Goal: Feedback & Contribution: Contribute content

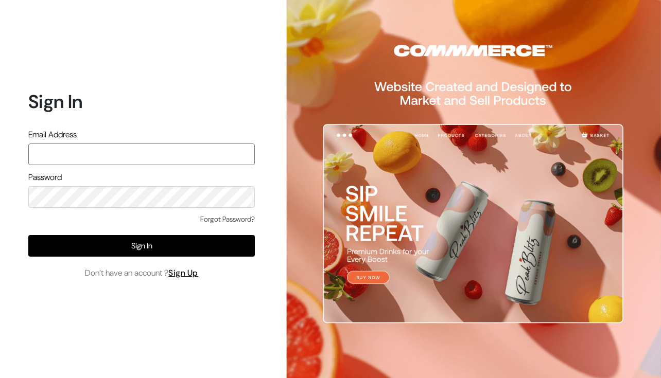
type input "rushad93@gmail.com"
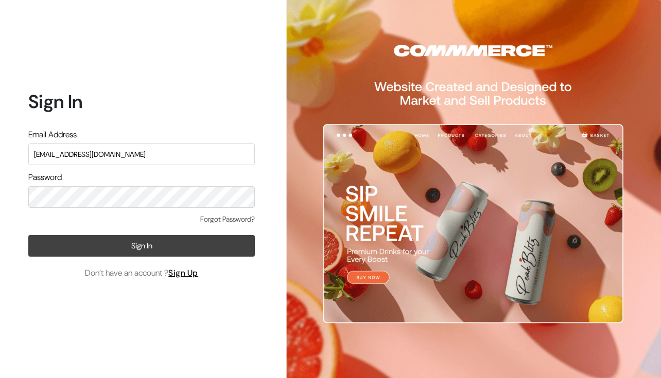
click at [140, 244] on button "Sign In" at bounding box center [141, 246] width 226 height 22
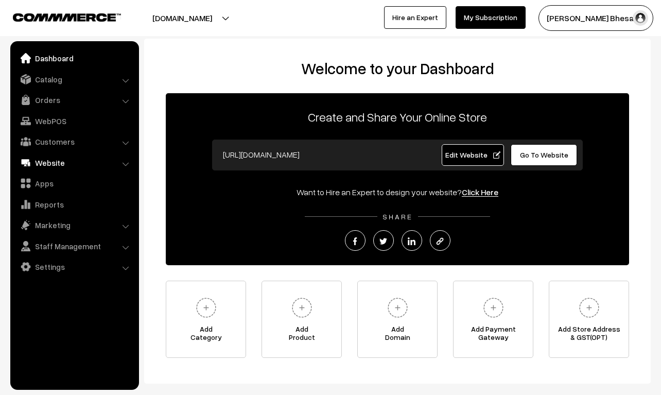
click at [38, 160] on link "Website" at bounding box center [74, 162] width 122 height 19
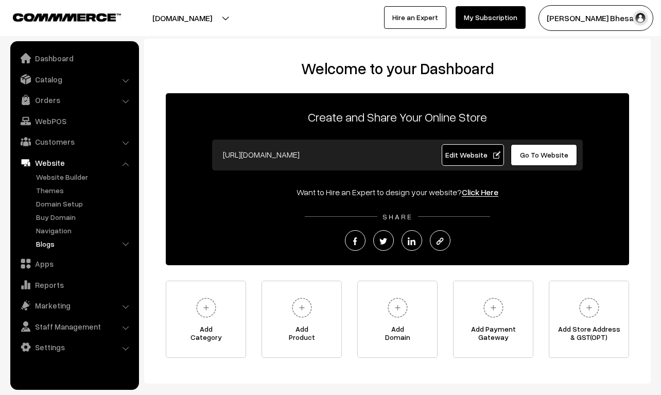
click at [50, 241] on link "Blogs" at bounding box center [84, 243] width 102 height 11
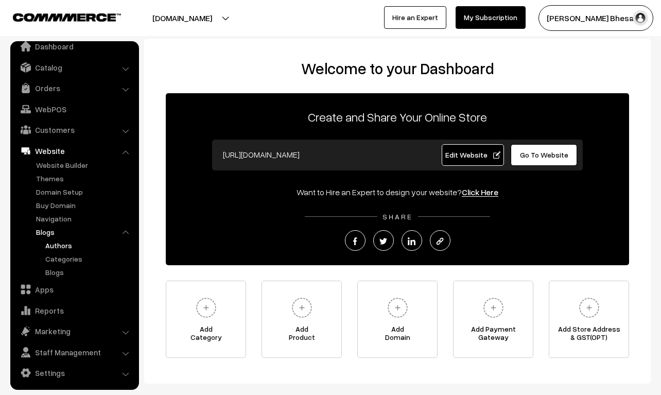
scroll to position [11, 0]
click at [61, 270] on link "Blogs" at bounding box center [89, 272] width 93 height 11
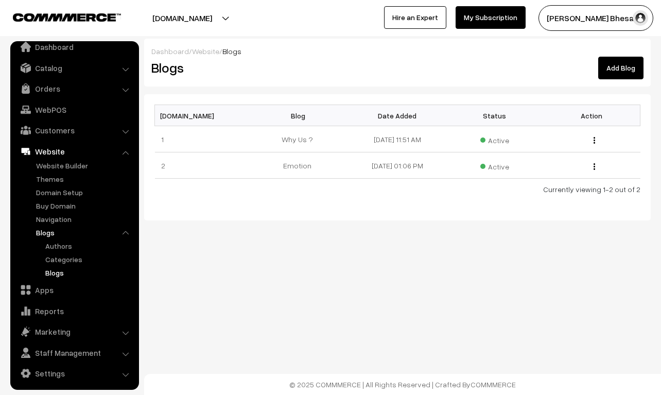
click at [620, 61] on link "Add Blog" at bounding box center [620, 68] width 45 height 23
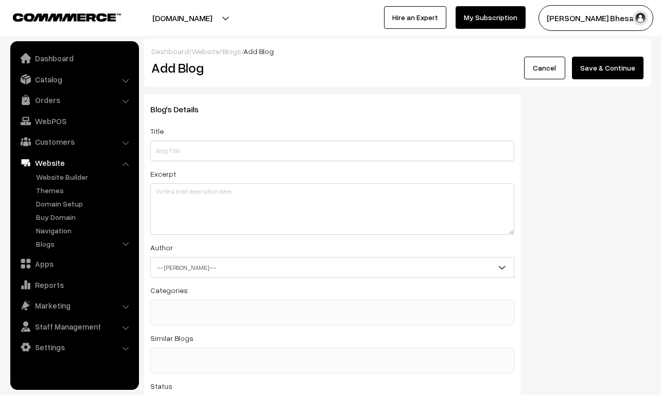
scroll to position [-1, 0]
click at [150, 149] on div "Blog's Details Title Excerpt Author -- [PERSON_NAME] -- [PERSON_NAME] -- [PERSO…" at bounding box center [332, 259] width 376 height 330
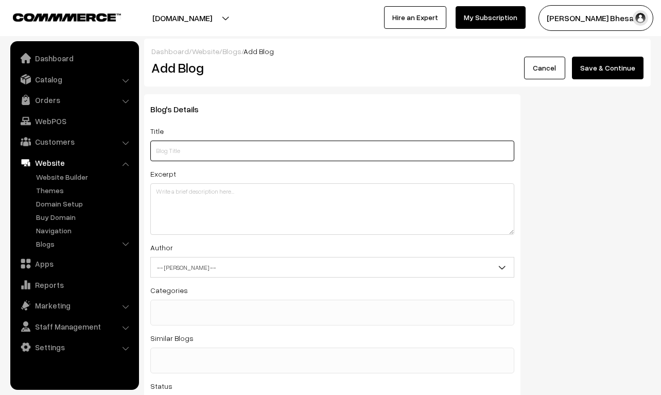
click at [172, 149] on input "text" at bounding box center [332, 151] width 364 height 21
type input "w"
type input "wild life"
